Goal: Information Seeking & Learning: Learn about a topic

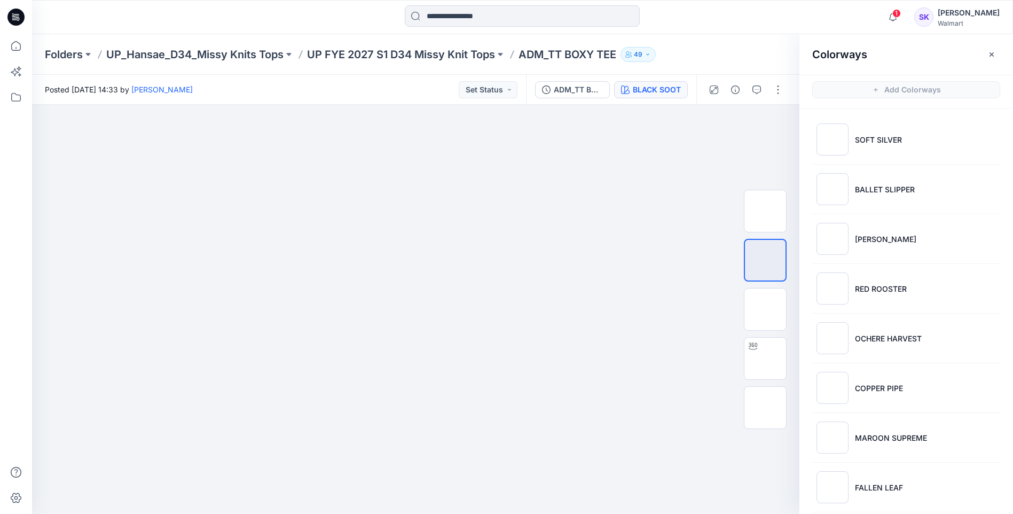
scroll to position [320, 0]
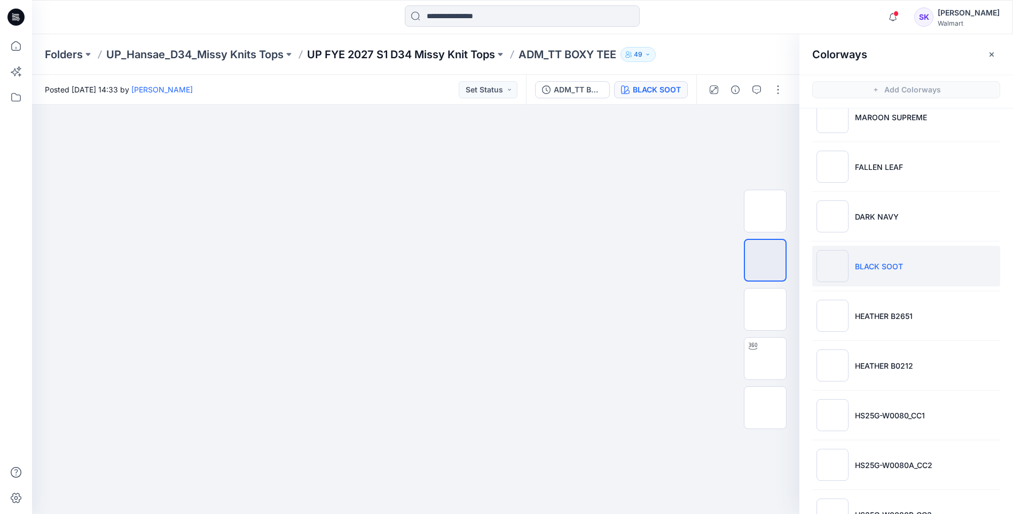
click at [404, 56] on p "UP FYE 2027 S1 D34 Missy Knit Tops" at bounding box center [401, 54] width 188 height 15
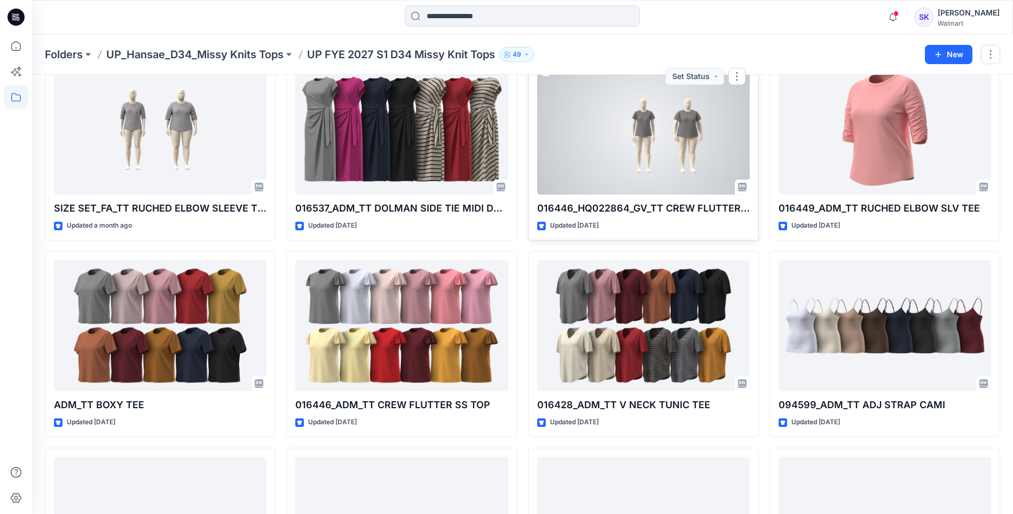
scroll to position [107, 0]
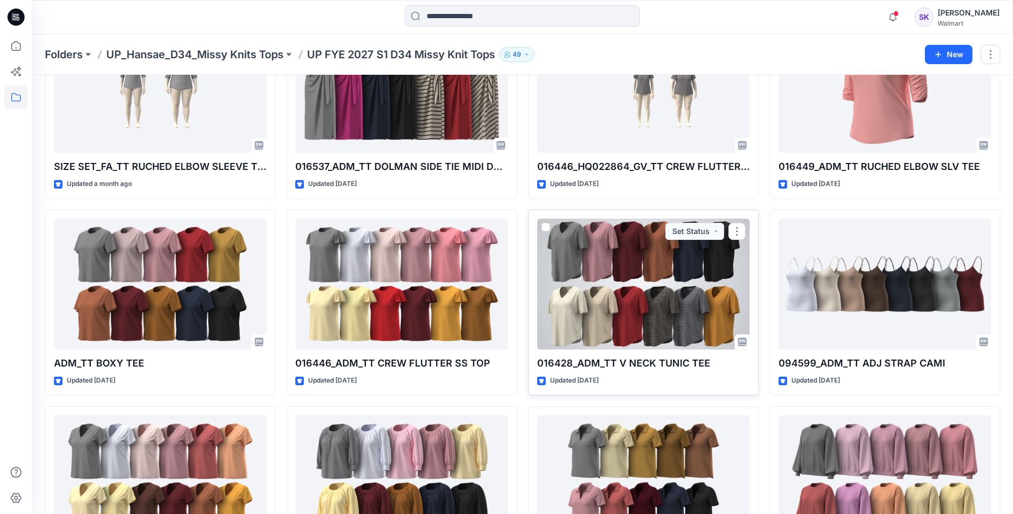
click at [613, 292] on div at bounding box center [643, 283] width 212 height 131
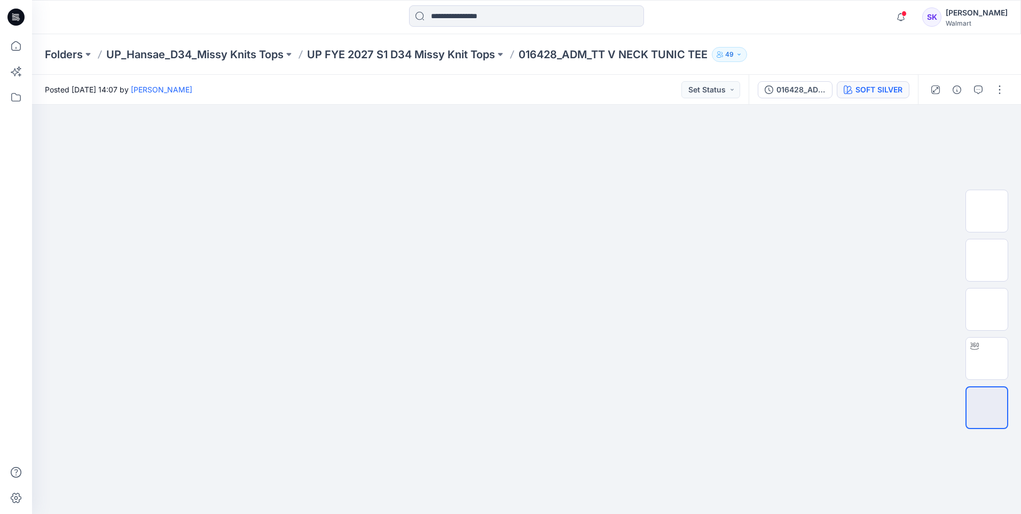
click at [888, 85] on div "SOFT SILVER" at bounding box center [878, 90] width 47 height 12
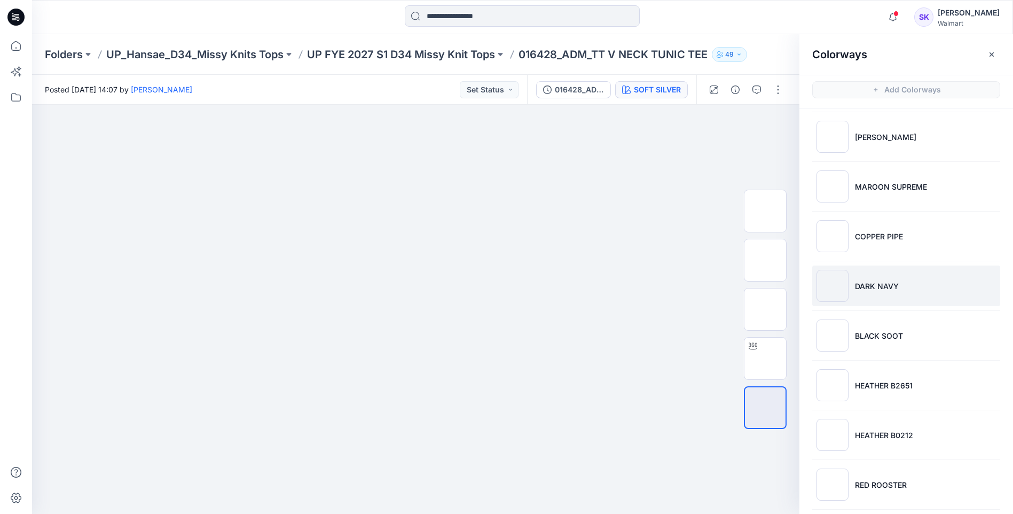
scroll to position [160, 0]
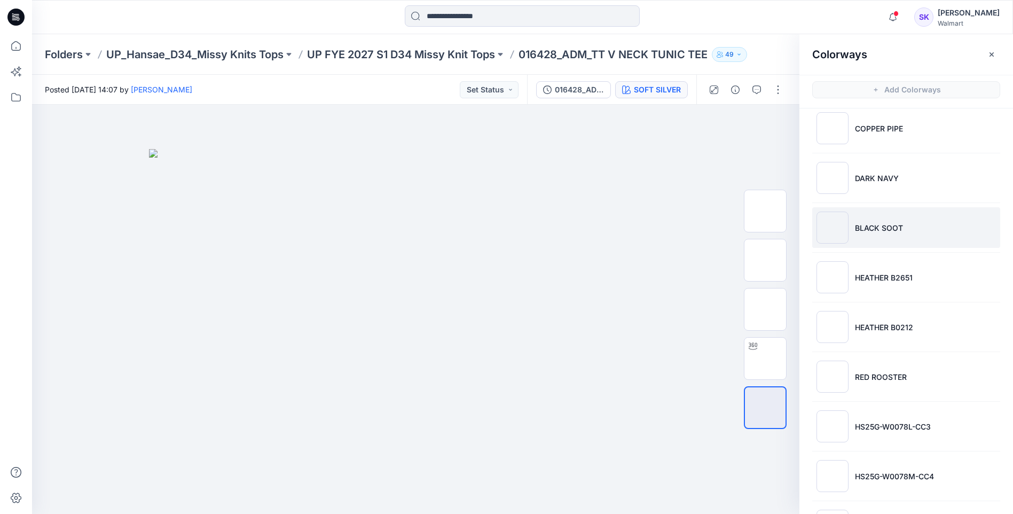
click at [930, 240] on li "BLACK SOOT" at bounding box center [906, 227] width 188 height 41
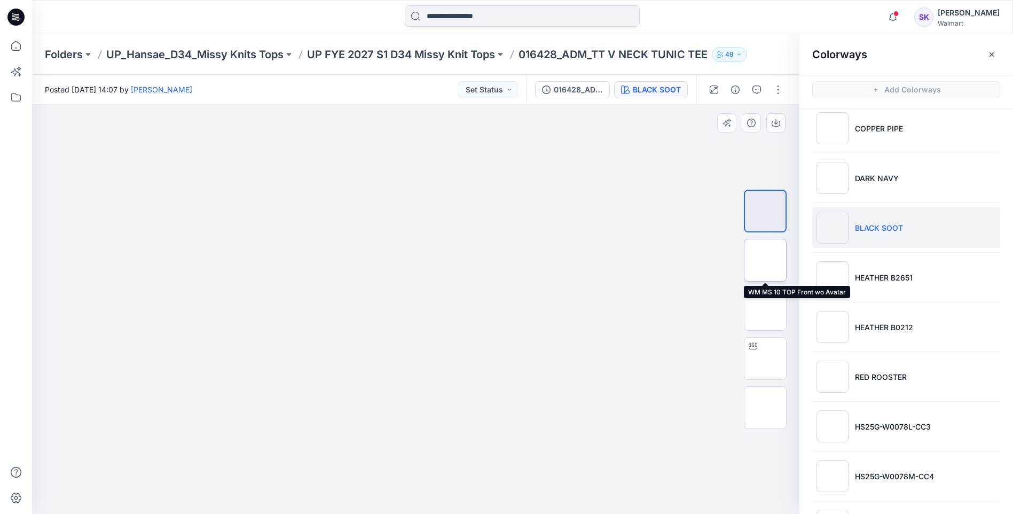
click at [765, 260] on img at bounding box center [765, 260] width 0 height 0
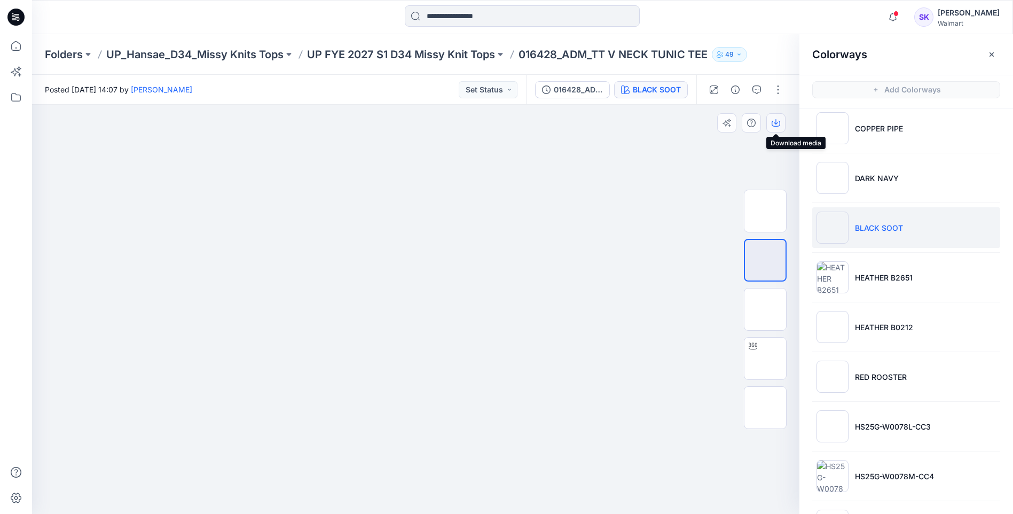
click at [783, 129] on button "button" at bounding box center [775, 122] width 19 height 19
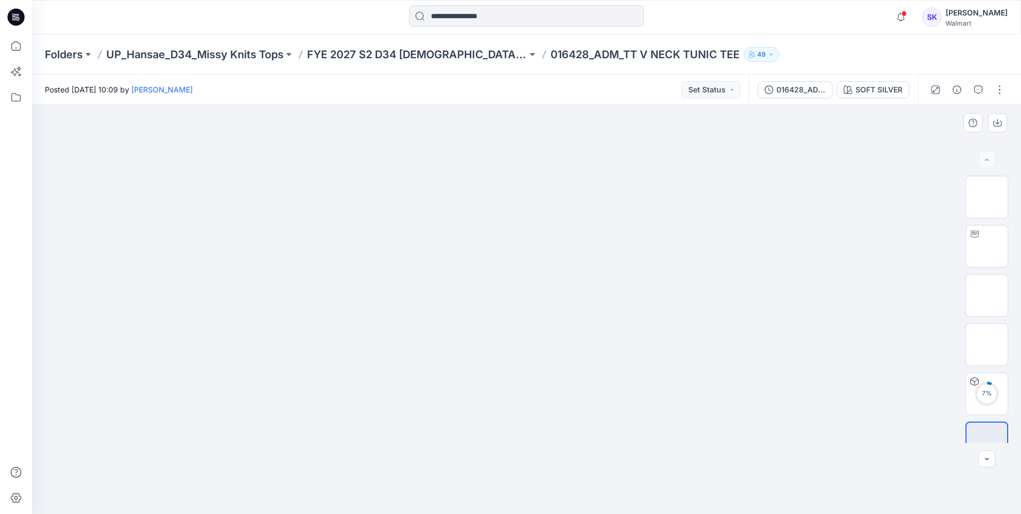
drag, startPoint x: 914, startPoint y: 124, endPoint x: 915, endPoint y: 114, distance: 10.2
click at [914, 124] on div at bounding box center [526, 309] width 989 height 409
click at [865, 89] on div "SOFT SILVER" at bounding box center [878, 90] width 47 height 12
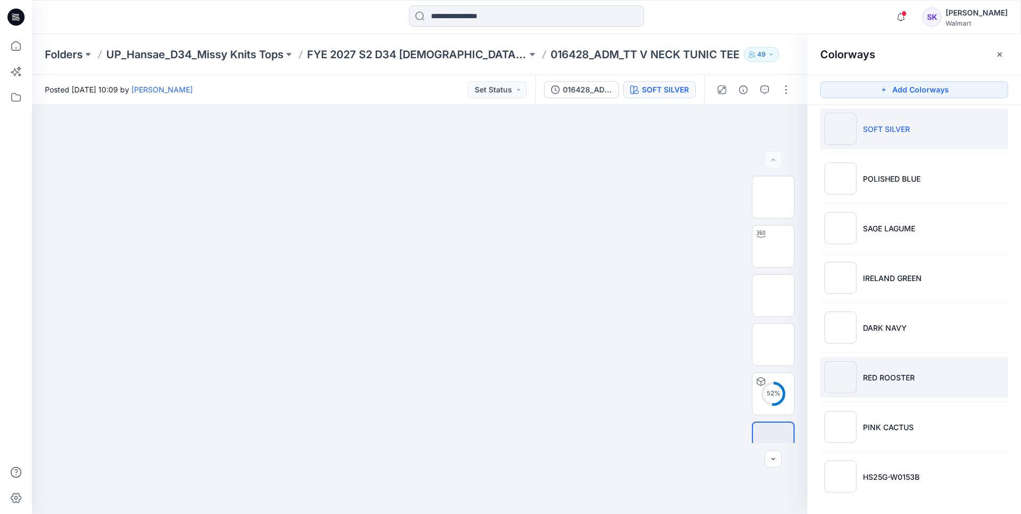
scroll to position [10, 0]
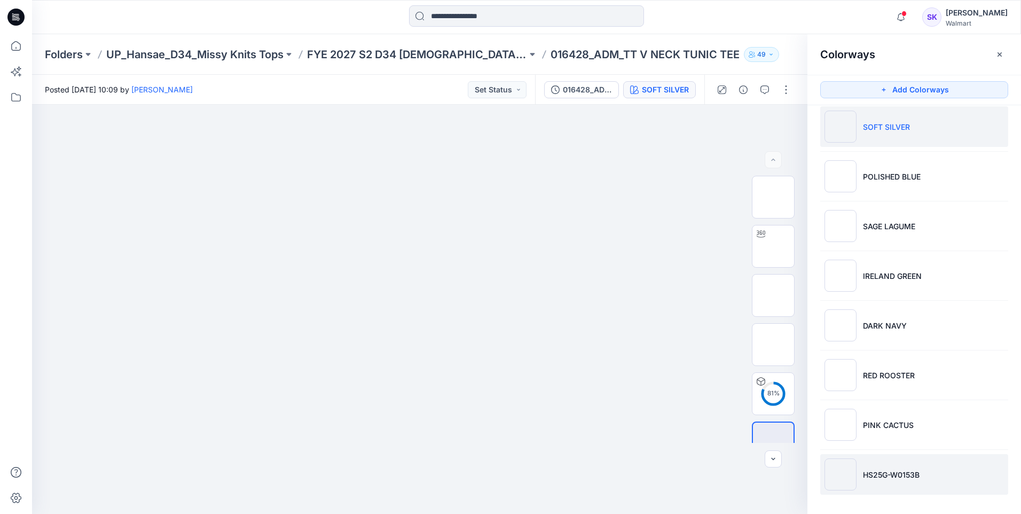
click at [873, 464] on li "HS25G-W0153B" at bounding box center [914, 474] width 188 height 41
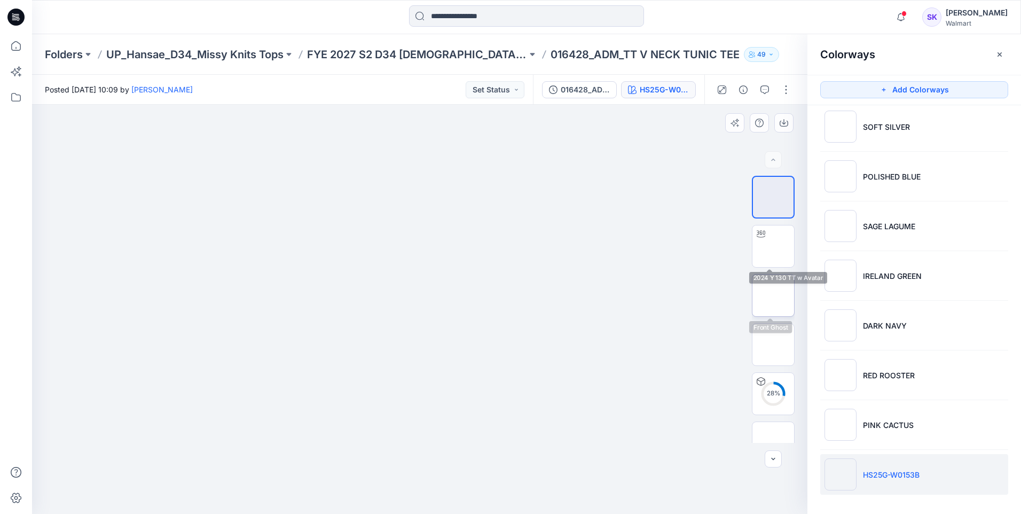
click at [773, 295] on img at bounding box center [773, 295] width 0 height 0
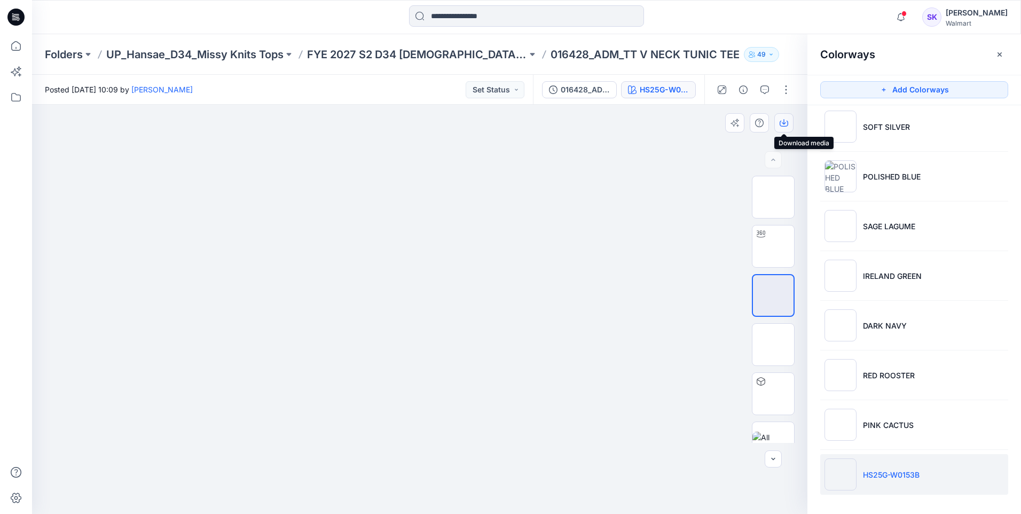
click at [782, 123] on icon "button" at bounding box center [783, 123] width 9 height 9
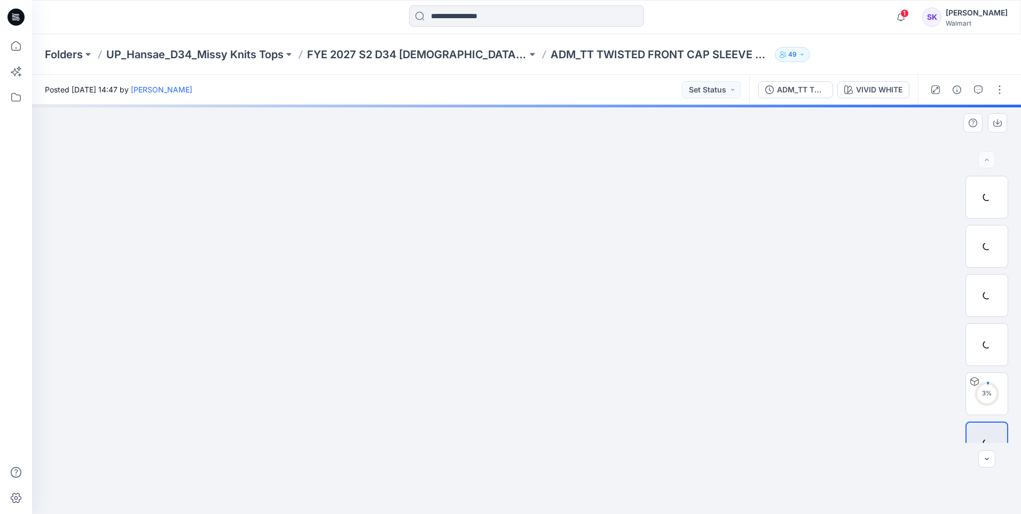
drag, startPoint x: 950, startPoint y: 46, endPoint x: 1018, endPoint y: 244, distance: 209.5
click at [950, 46] on div "Folders UP_Hansae_D34_Missy Knits Tops FYE 2027 S2 D34 [DEMOGRAPHIC_DATA] Tops …" at bounding box center [526, 54] width 989 height 41
click at [875, 96] on button "VIVID WHITE" at bounding box center [873, 89] width 72 height 17
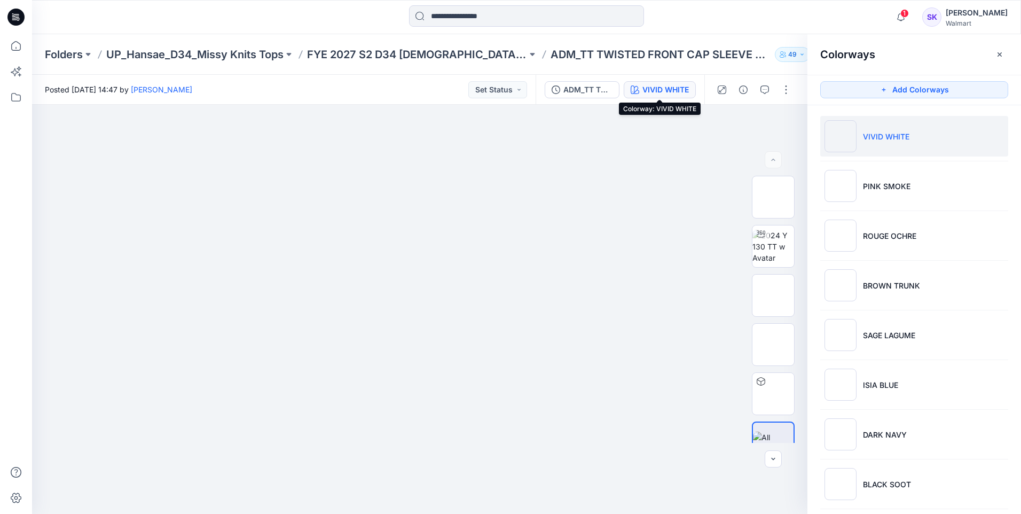
scroll to position [258, 0]
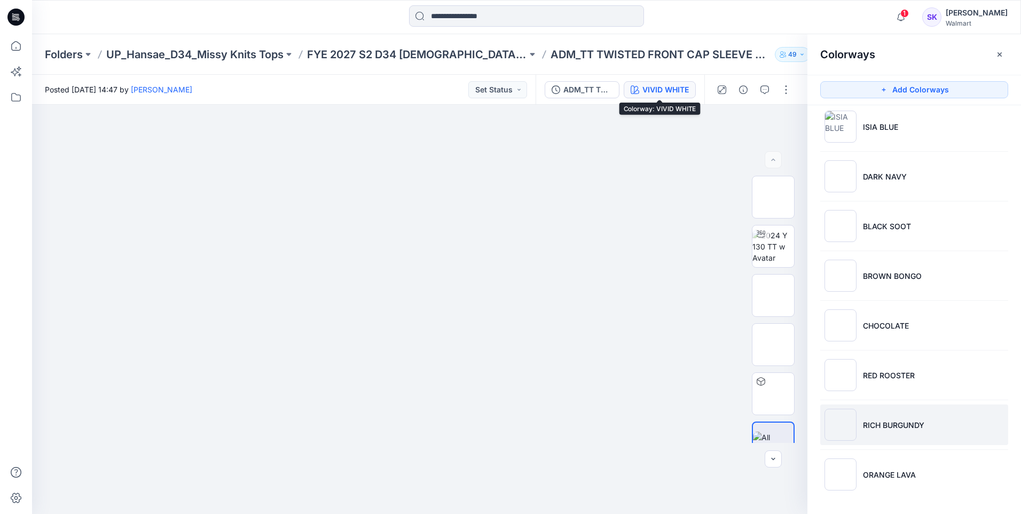
click at [891, 420] on p "RICH BURGUNDY" at bounding box center [893, 424] width 61 height 11
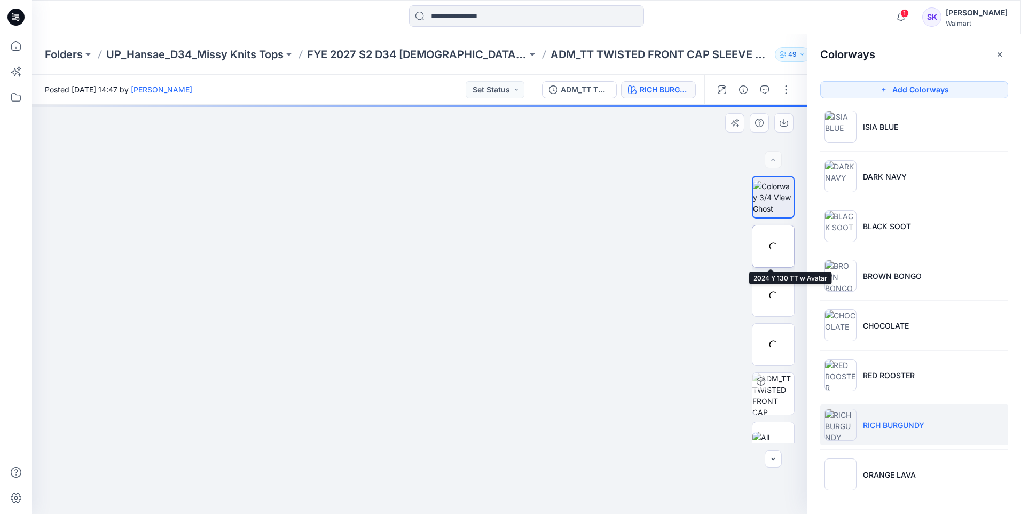
click at [774, 242] on div at bounding box center [773, 246] width 43 height 43
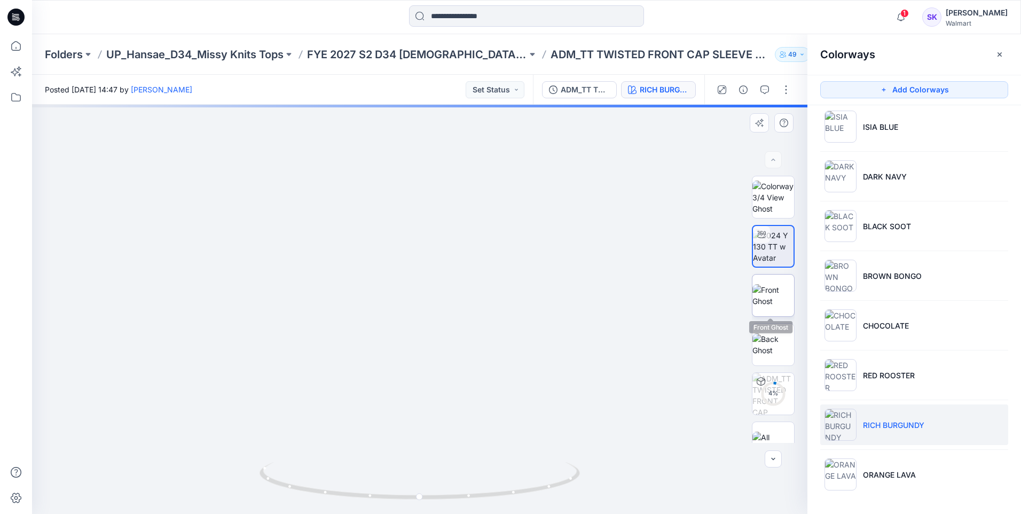
click at [784, 288] on img at bounding box center [773, 295] width 42 height 22
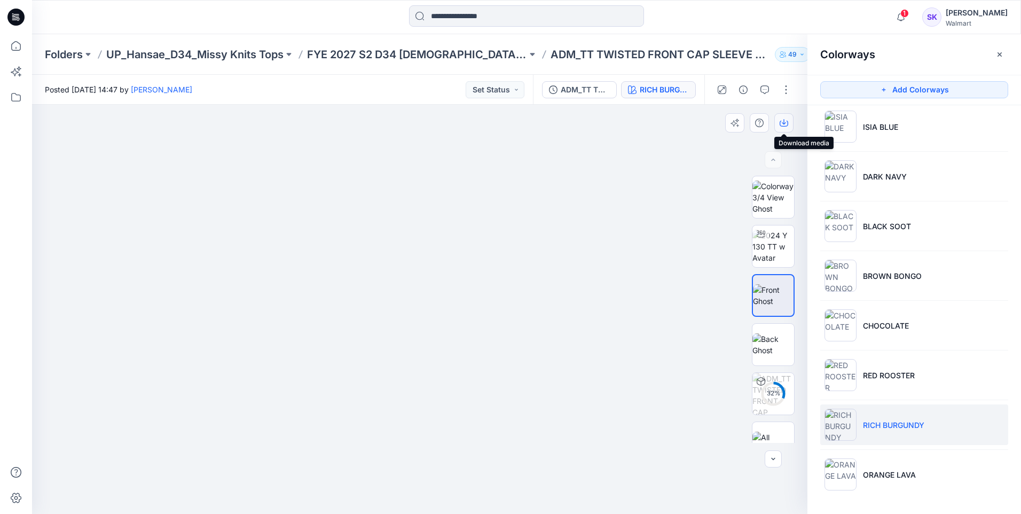
click at [788, 125] on button "button" at bounding box center [783, 122] width 19 height 19
click at [676, 155] on div at bounding box center [419, 309] width 775 height 409
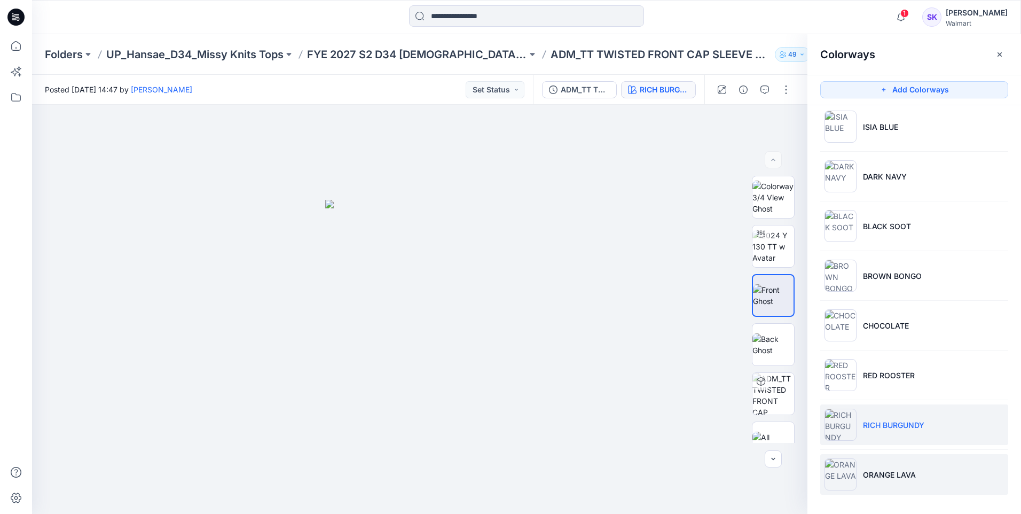
click at [878, 480] on li "ORANGE LAVA" at bounding box center [914, 474] width 188 height 41
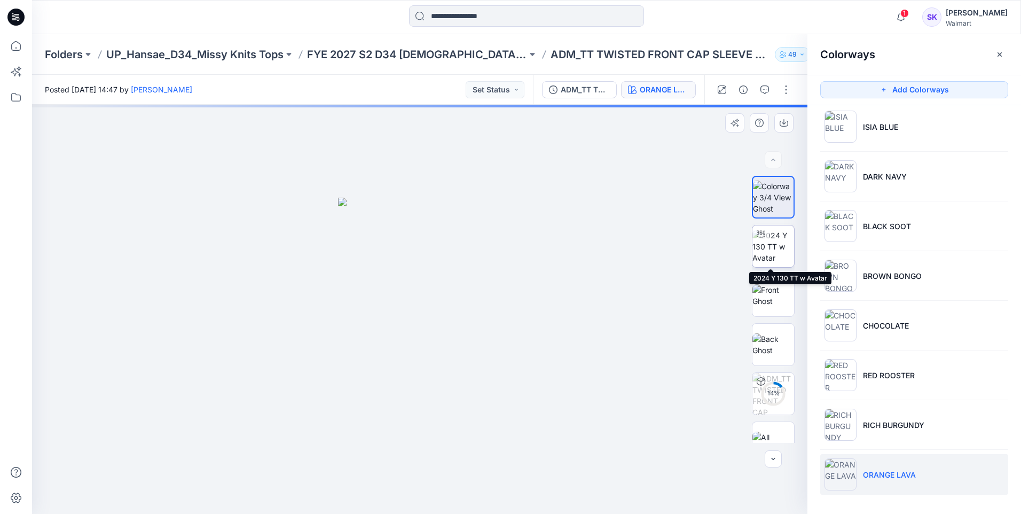
click at [767, 257] on img at bounding box center [773, 247] width 42 height 34
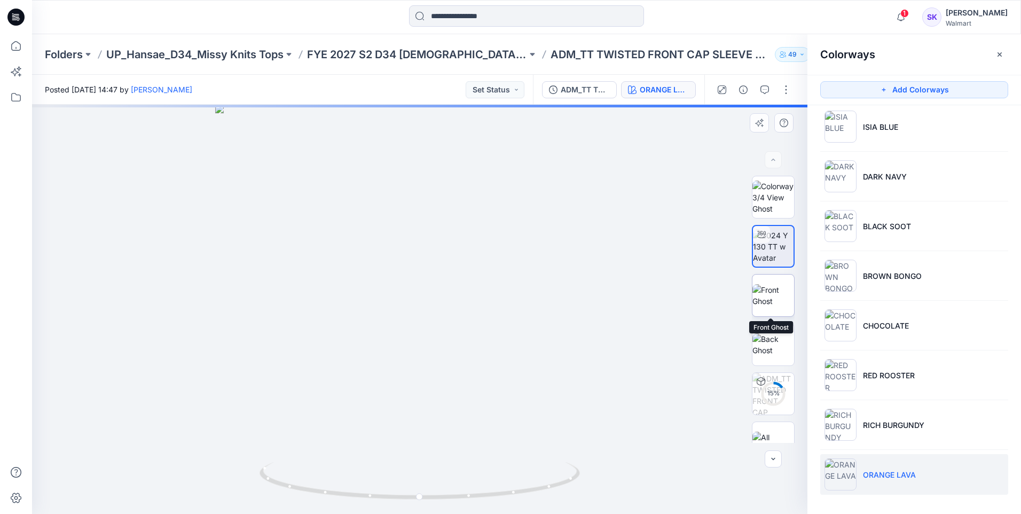
click at [767, 291] on img at bounding box center [773, 295] width 42 height 22
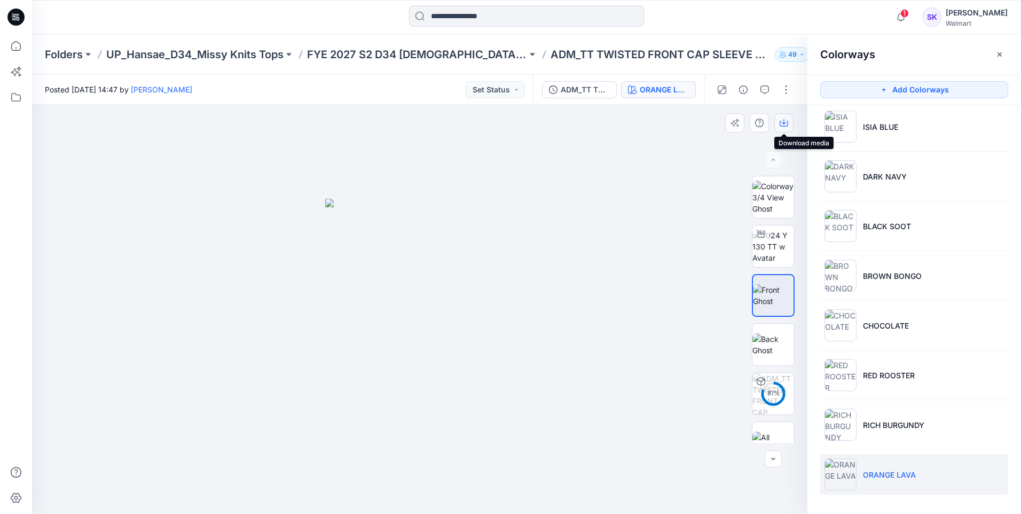
click at [781, 126] on icon "button" at bounding box center [783, 124] width 9 height 6
